Goal: Information Seeking & Learning: Learn about a topic

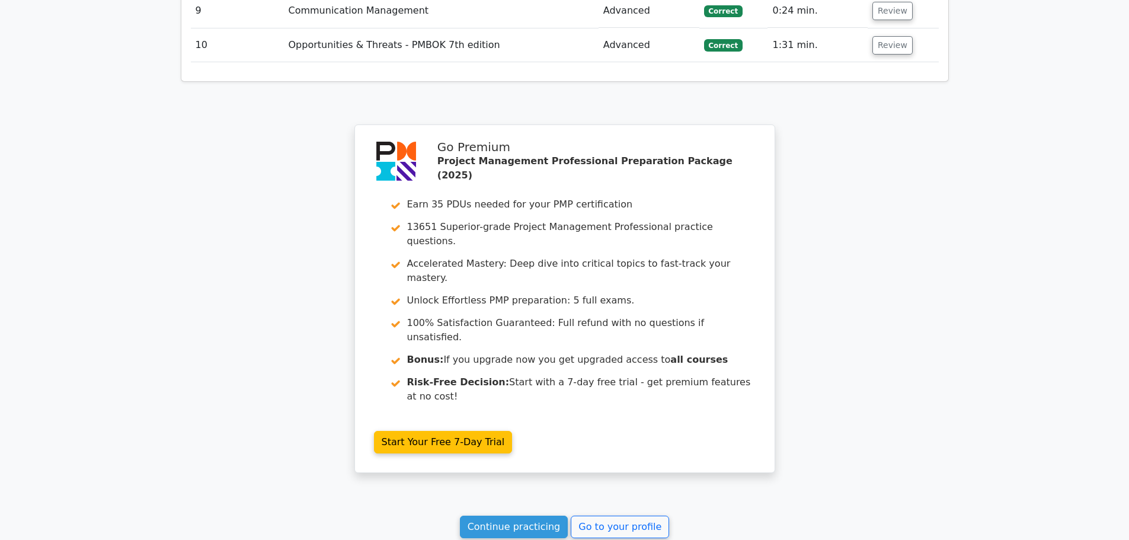
scroll to position [1852, 0]
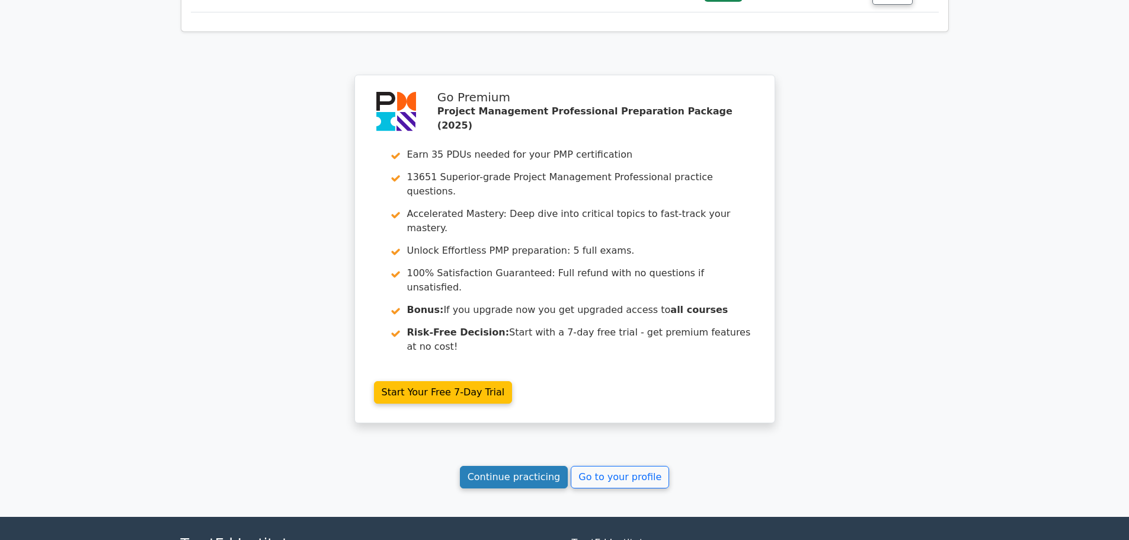
click at [538, 466] on link "Continue practicing" at bounding box center [514, 477] width 108 height 23
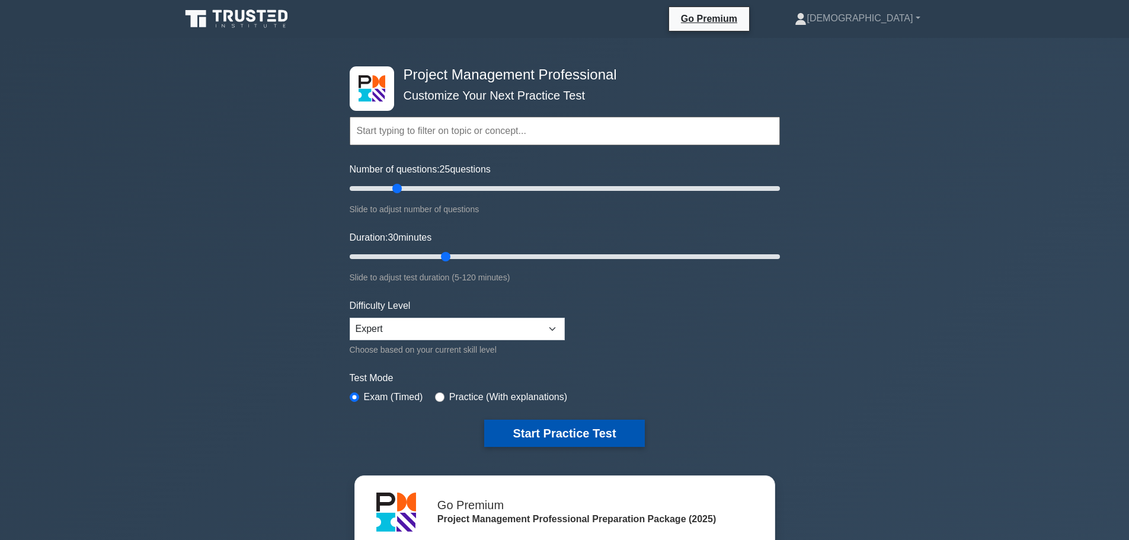
click at [571, 427] on button "Start Practice Test" at bounding box center [564, 433] width 160 height 27
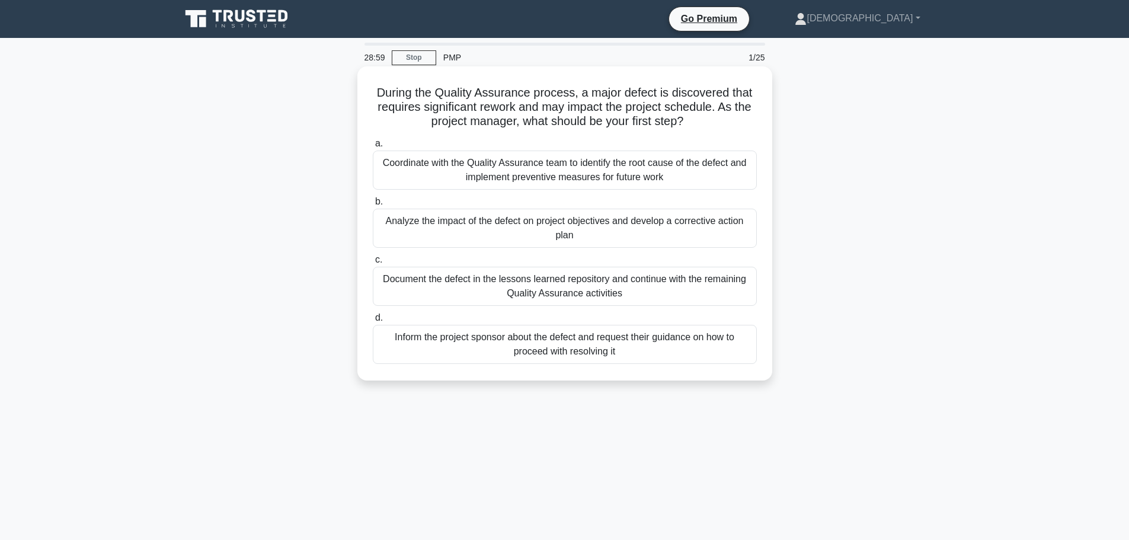
click at [593, 223] on div "Analyze the impact of the defect on project objectives and develop a corrective…" at bounding box center [565, 228] width 384 height 39
click at [373, 206] on input "b. Analyze the impact of the defect on project objectives and develop a correct…" at bounding box center [373, 202] width 0 height 8
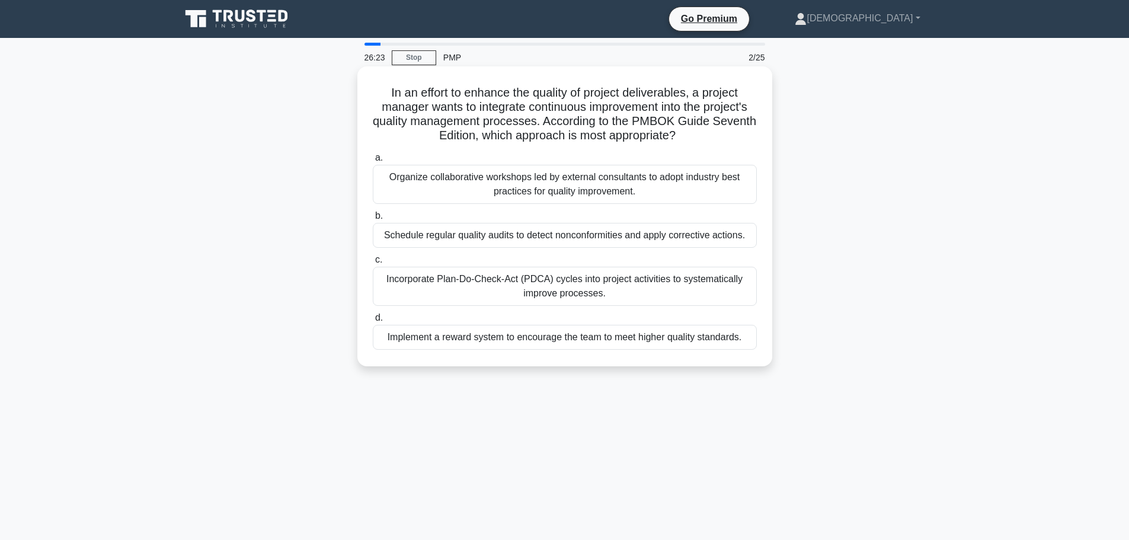
click at [571, 188] on div "Organize collaborative workshops led by external consultants to adopt industry …" at bounding box center [565, 184] width 384 height 39
click at [373, 162] on input "a. Organize collaborative workshops led by external consultants to adopt indust…" at bounding box center [373, 158] width 0 height 8
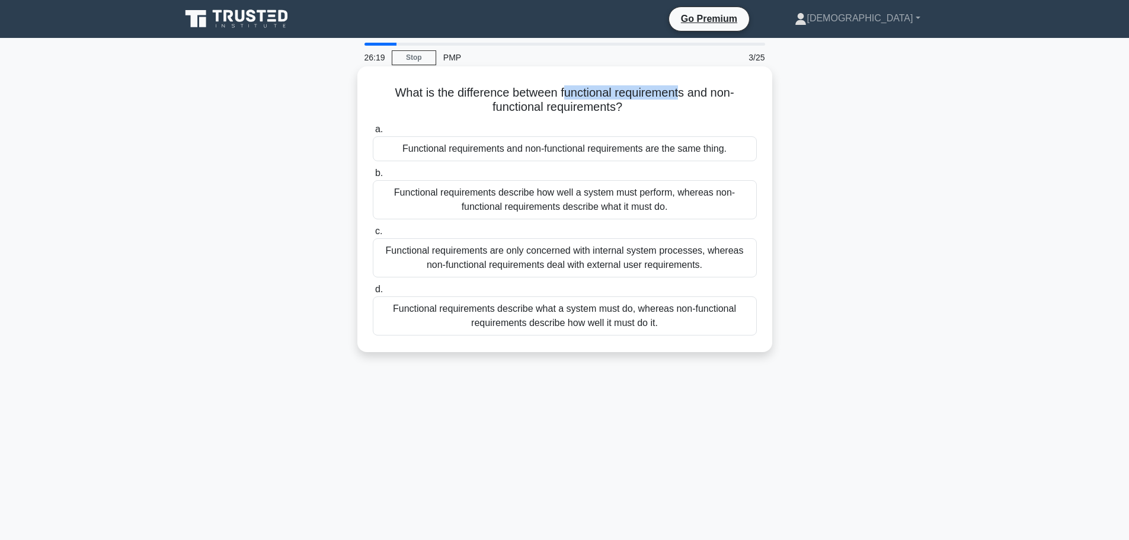
drag, startPoint x: 563, startPoint y: 95, endPoint x: 685, endPoint y: 97, distance: 122.7
click at [685, 97] on h5 "What is the difference between functional requirements and non-functional requi…" at bounding box center [565, 100] width 386 height 30
click at [673, 200] on div "Functional requirements describe how well a system must perform, whereas non-fu…" at bounding box center [565, 199] width 384 height 39
click at [373, 177] on input "b. Functional requirements describe how well a system must perform, whereas non…" at bounding box center [373, 174] width 0 height 8
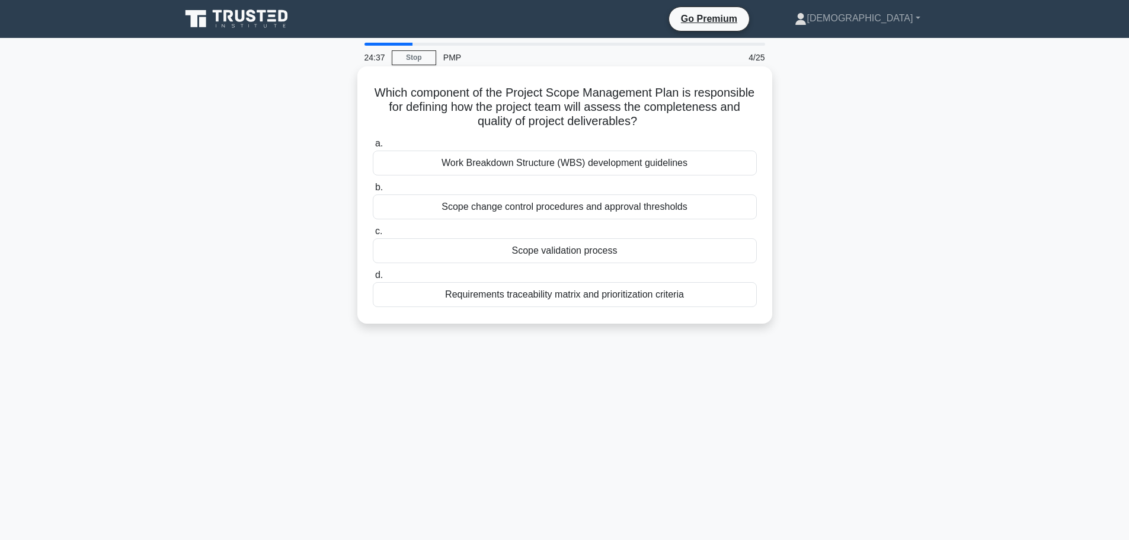
click at [603, 250] on div "Scope validation process" at bounding box center [565, 250] width 384 height 25
click at [373, 235] on input "c. Scope validation process" at bounding box center [373, 232] width 0 height 8
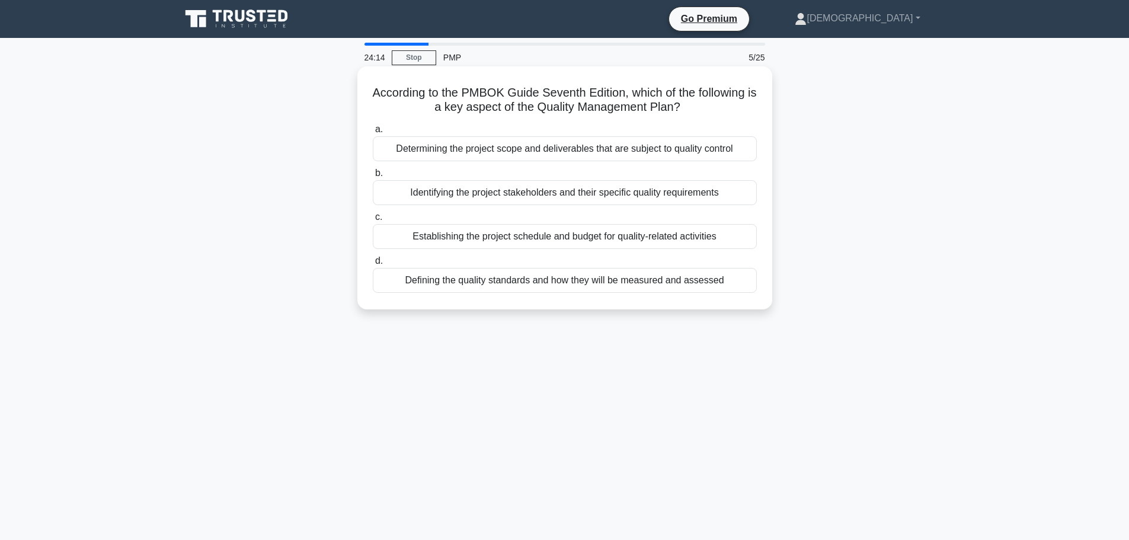
click at [650, 282] on div "Defining the quality standards and how they will be measured and assessed" at bounding box center [565, 280] width 384 height 25
click at [373, 265] on input "d. Defining the quality standards and how they will be measured and assessed" at bounding box center [373, 261] width 0 height 8
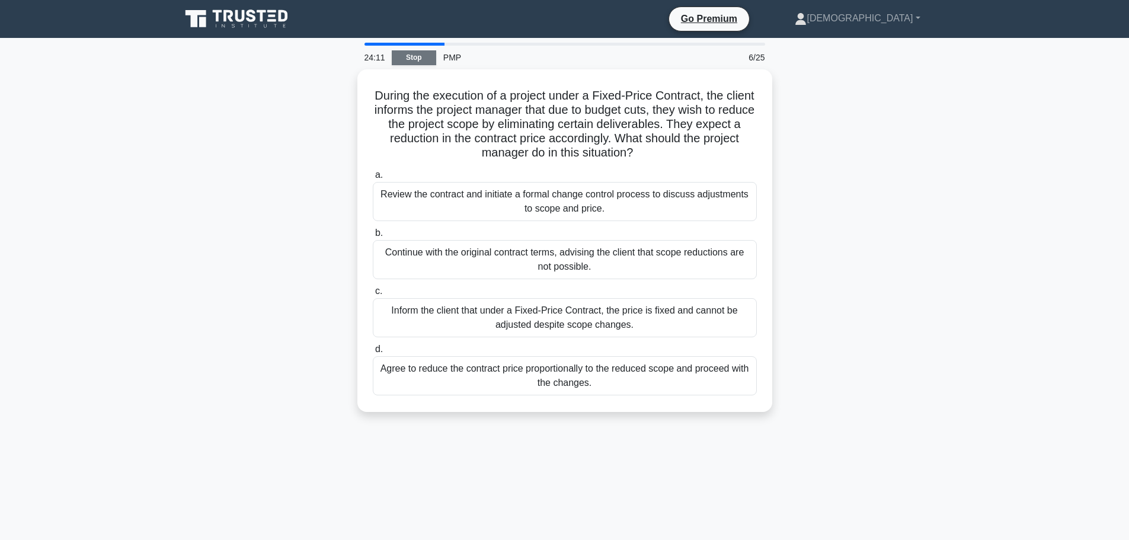
click at [426, 60] on link "Stop" at bounding box center [414, 57] width 44 height 15
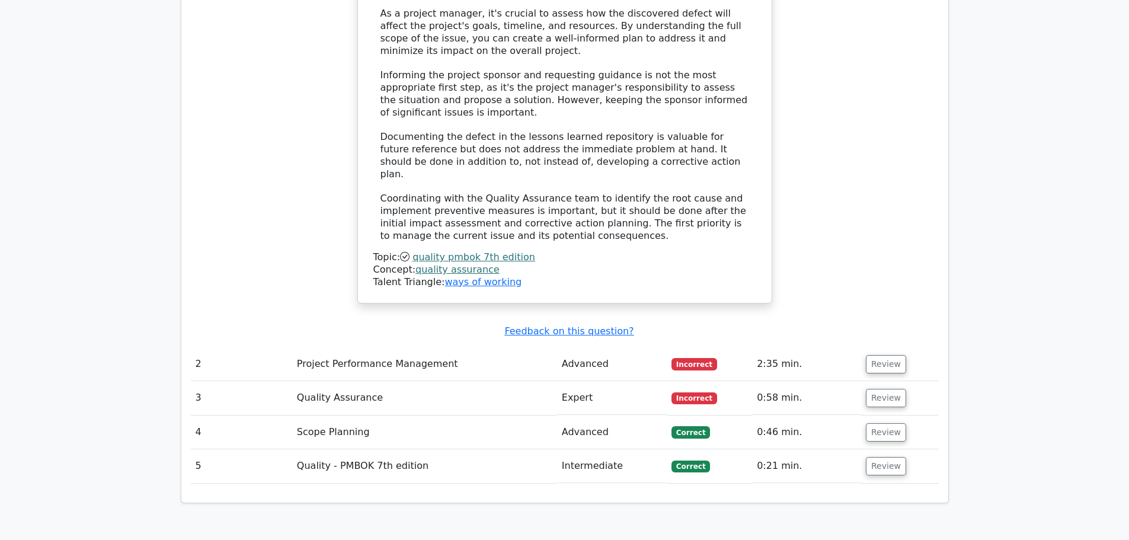
scroll to position [1423, 0]
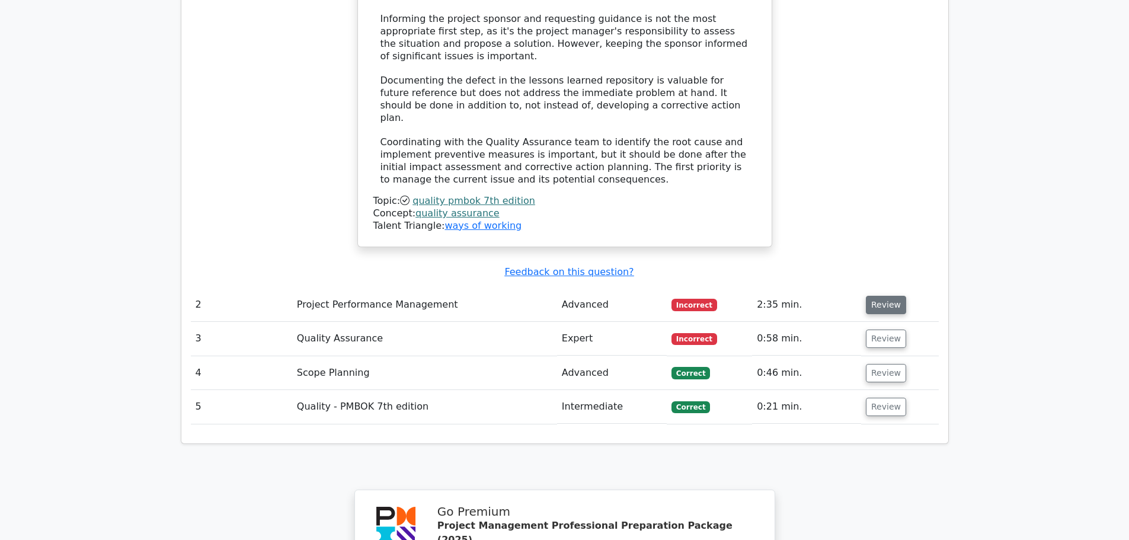
click at [890, 296] on button "Review" at bounding box center [886, 305] width 40 height 18
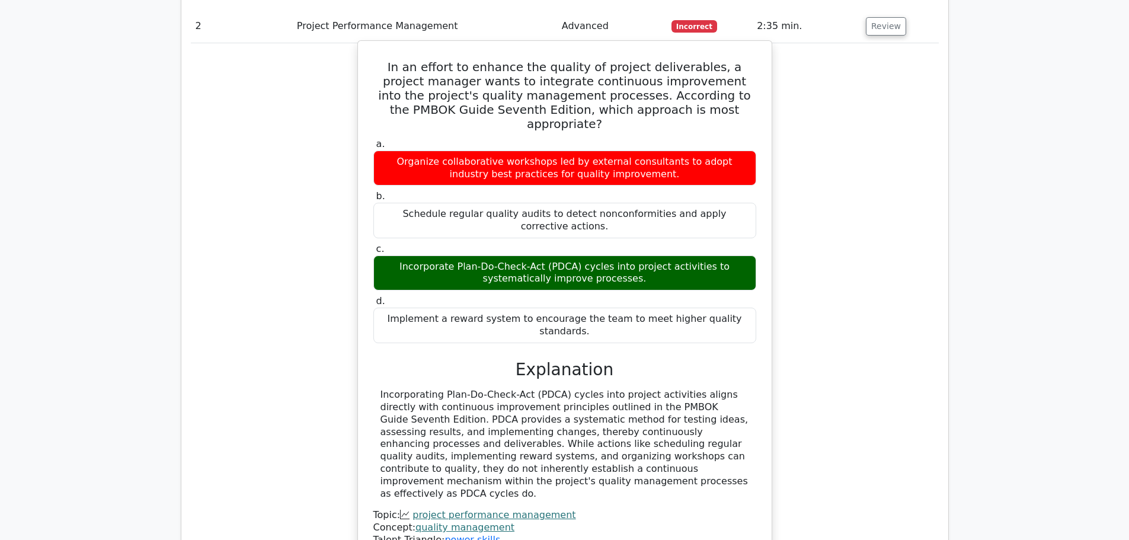
scroll to position [2015, 0]
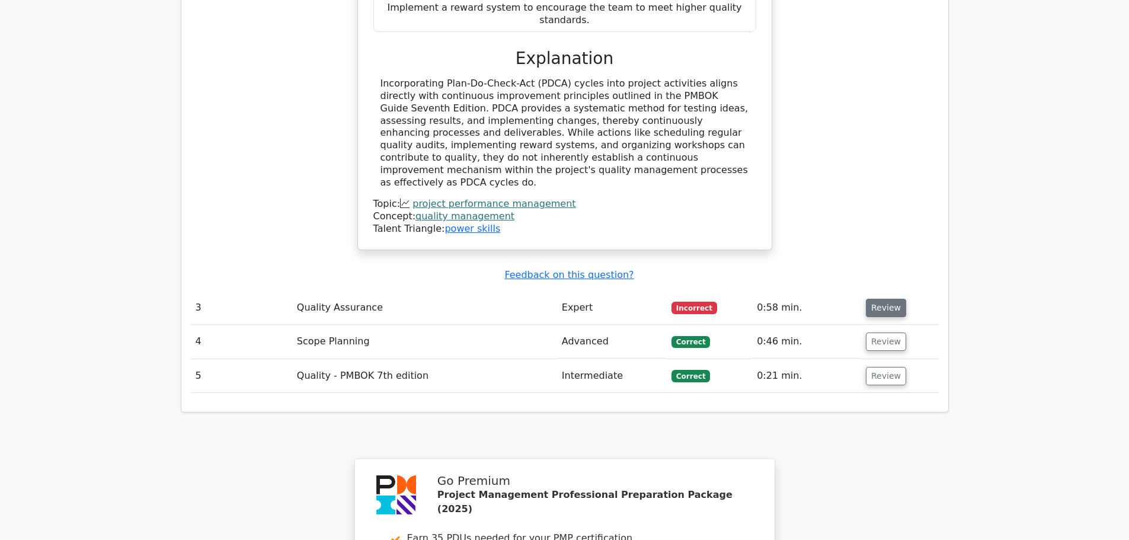
click at [880, 299] on button "Review" at bounding box center [886, 308] width 40 height 18
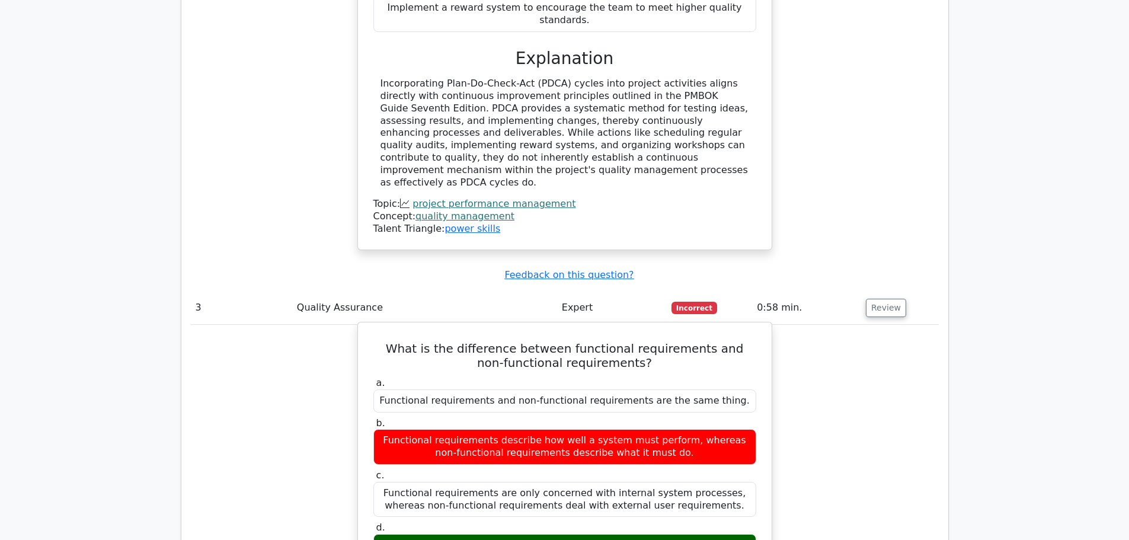
drag, startPoint x: 663, startPoint y: 415, endPoint x: 381, endPoint y: 398, distance: 282.0
copy div "Functional requirements describe what a system must do, whereas non-functional …"
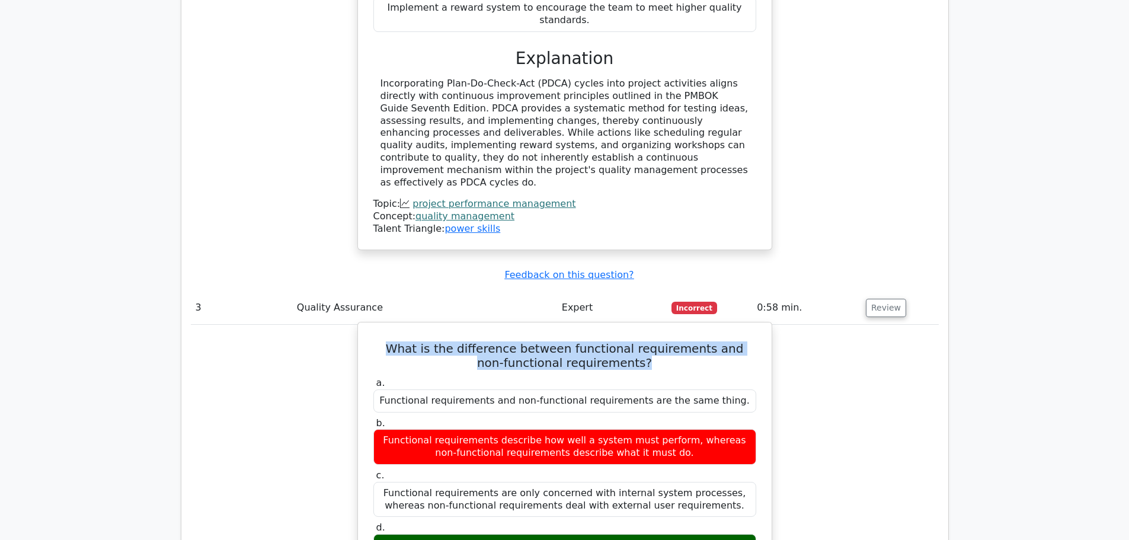
drag, startPoint x: 390, startPoint y: 200, endPoint x: 649, endPoint y: 218, distance: 259.6
click at [649, 341] on h5 "What is the difference between functional requirements and non-functional requi…" at bounding box center [564, 355] width 385 height 28
copy h5 "What is the difference between functional requirements and non-functional requi…"
drag, startPoint x: 665, startPoint y: 413, endPoint x: 389, endPoint y: 399, distance: 276.0
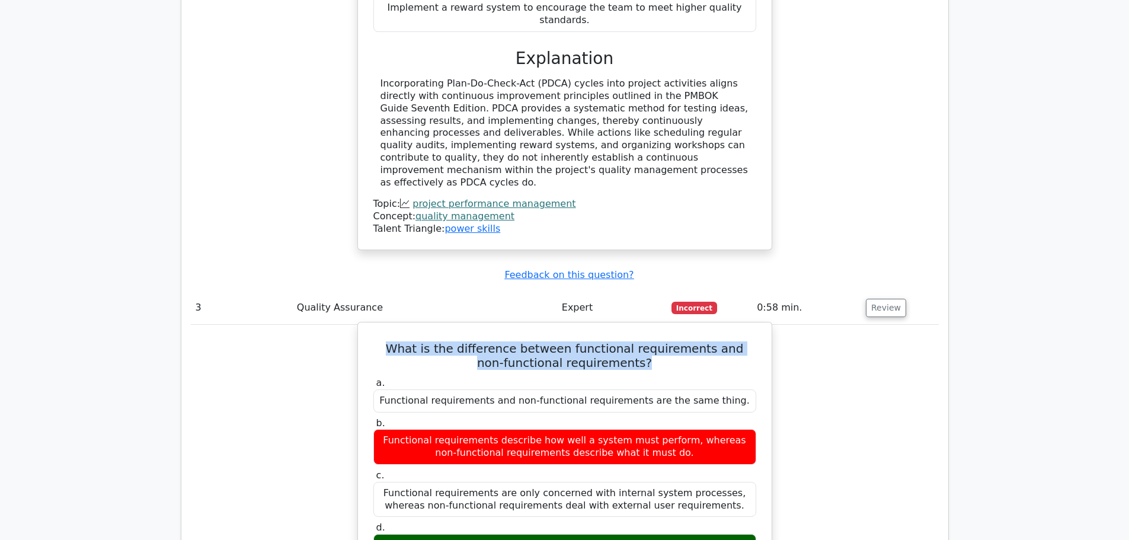
copy div "Functional requirements describe what a system must do, whereas non-functional …"
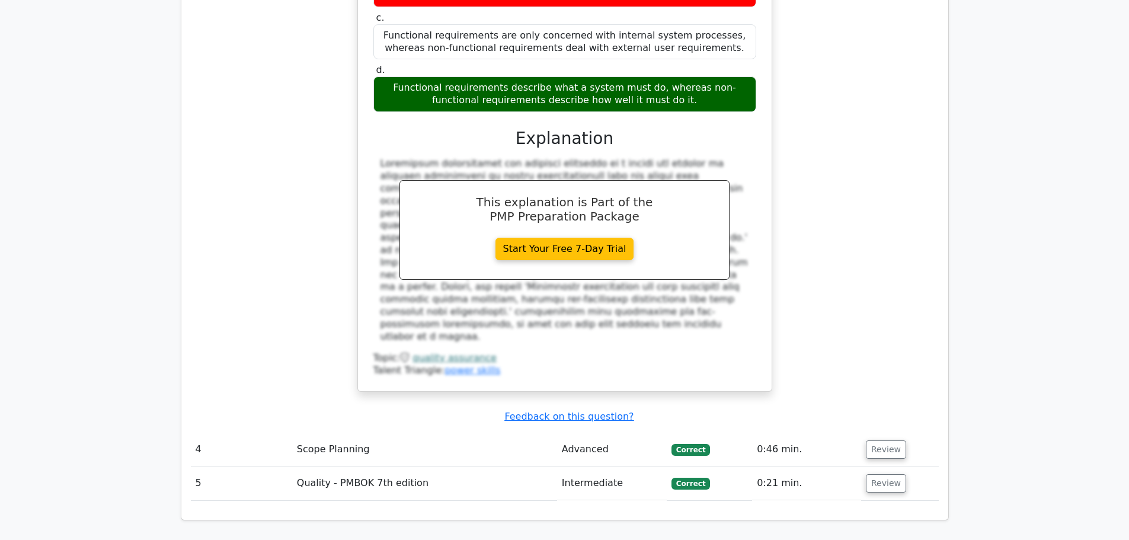
scroll to position [2667, 0]
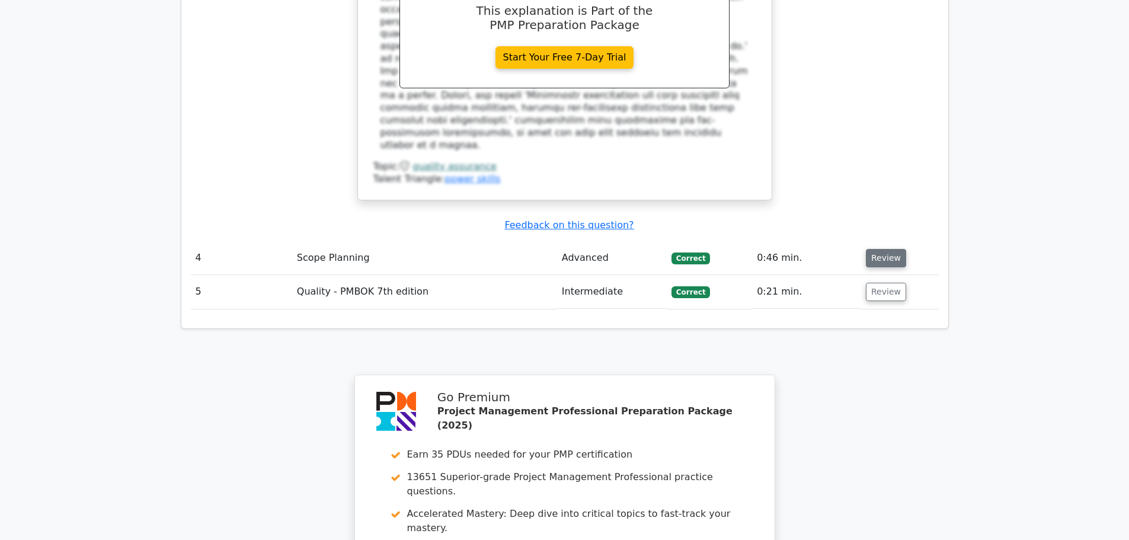
click at [875, 249] on button "Review" at bounding box center [886, 258] width 40 height 18
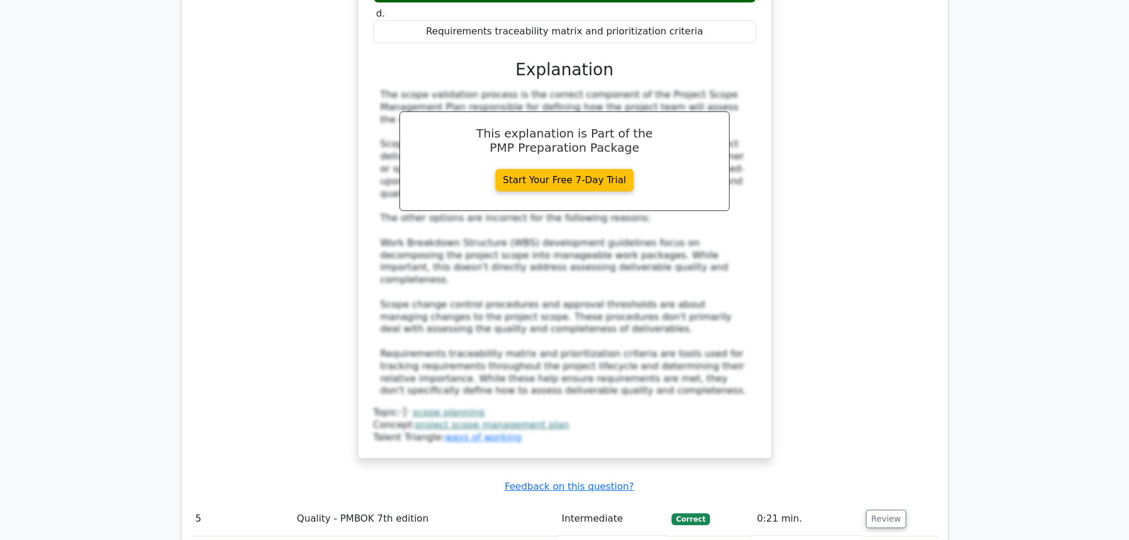
scroll to position [3142, 0]
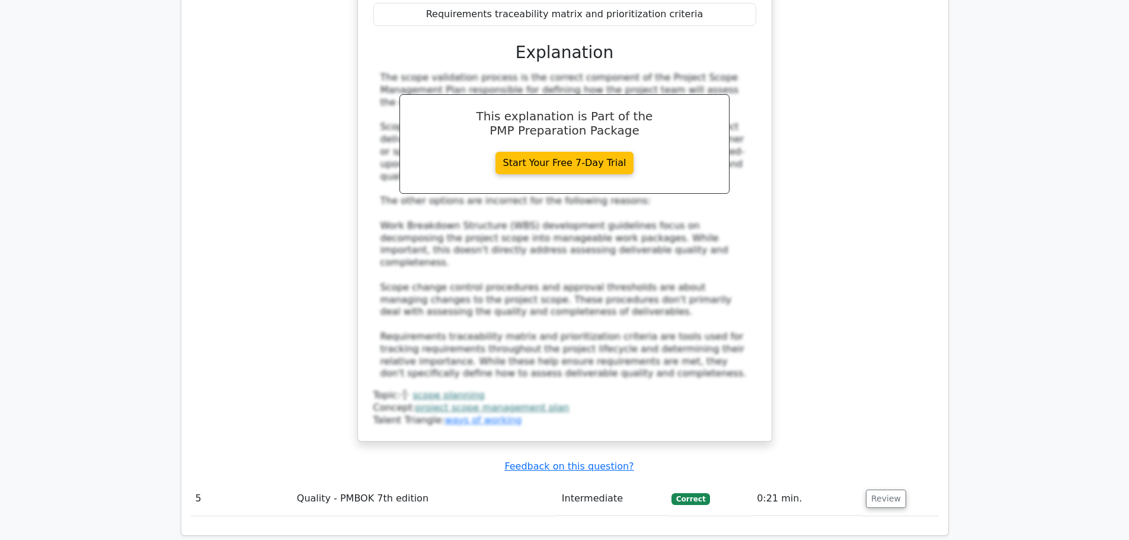
click at [688, 493] on span "Correct" at bounding box center [691, 499] width 39 height 12
click at [884, 490] on button "Review" at bounding box center [886, 499] width 40 height 18
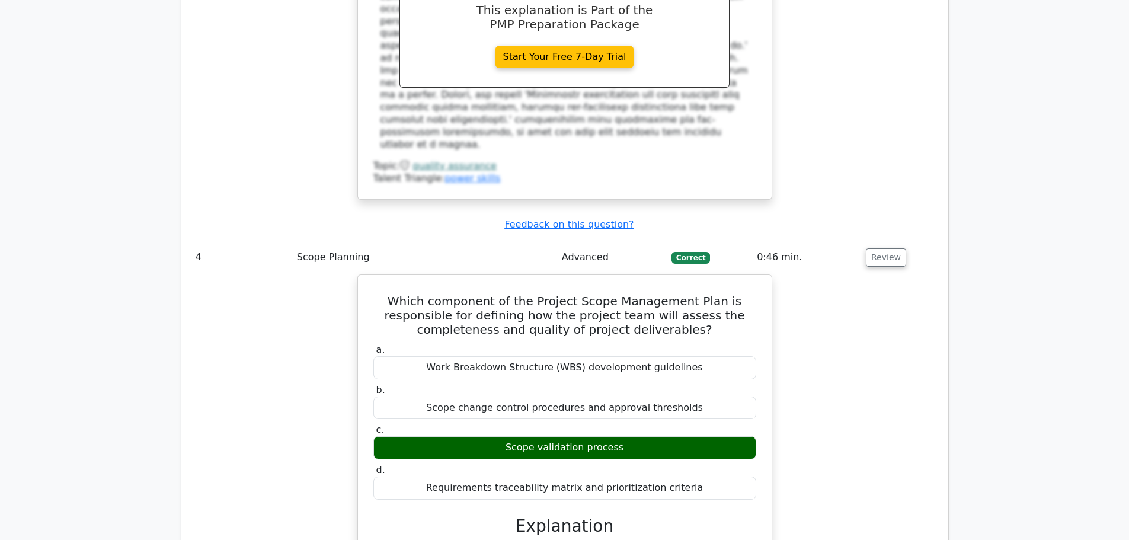
scroll to position [2667, 0]
